Goal: Navigation & Orientation: Find specific page/section

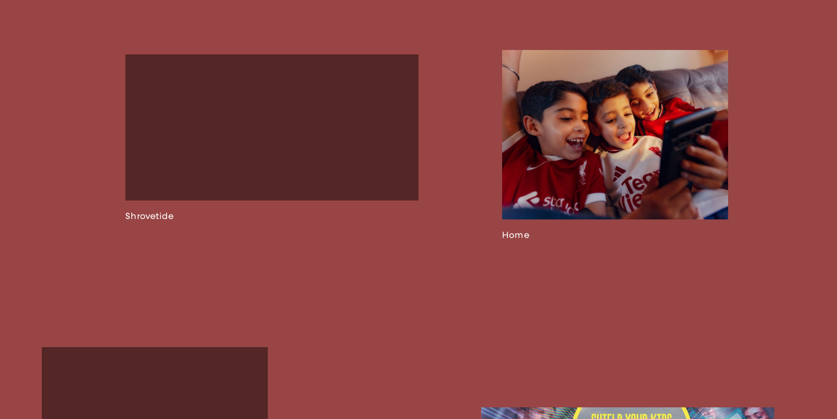
scroll to position [1761, 0]
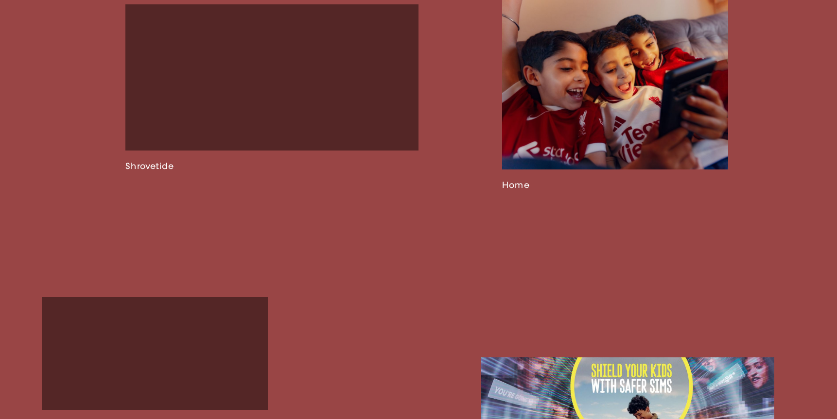
click at [542, 150] on link at bounding box center [615, 95] width 226 height 191
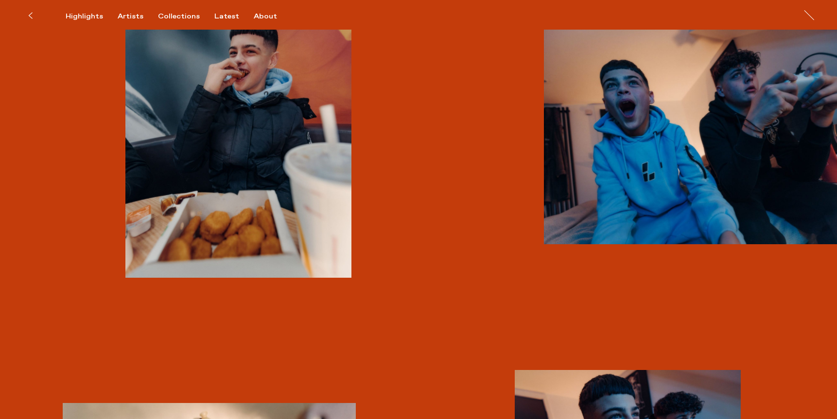
scroll to position [1651, 0]
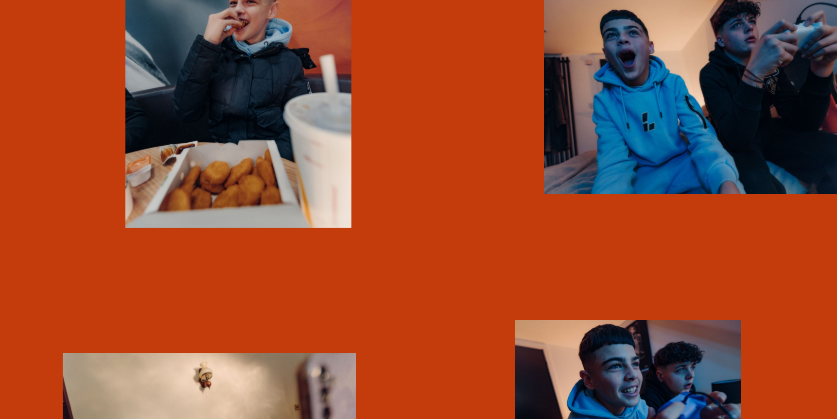
click at [473, 268] on div at bounding box center [627, 368] width 418 height 2955
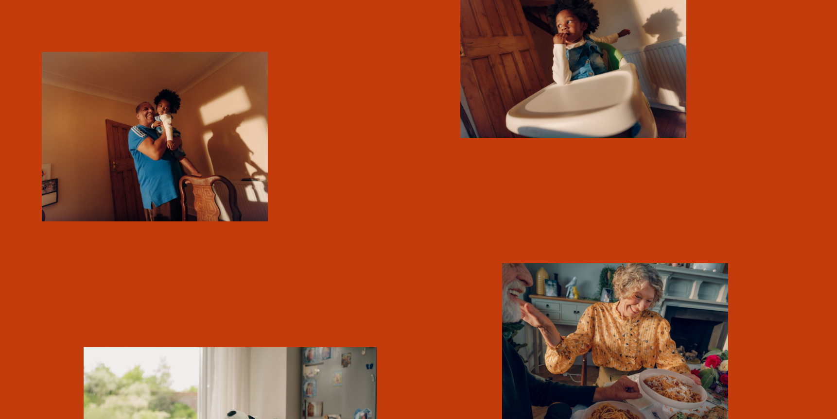
scroll to position [2198, 0]
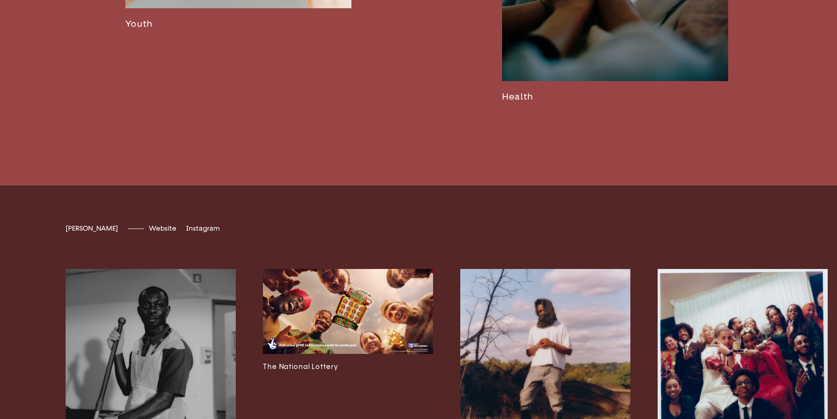
scroll to position [2641, 0]
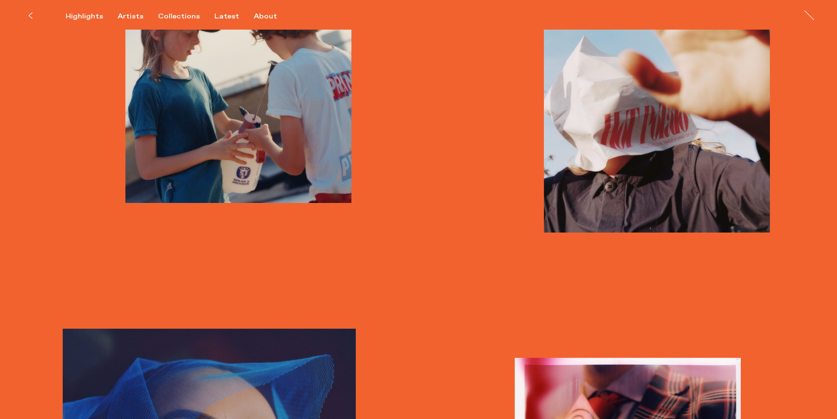
scroll to position [1748, 0]
